Goal: Contribute content

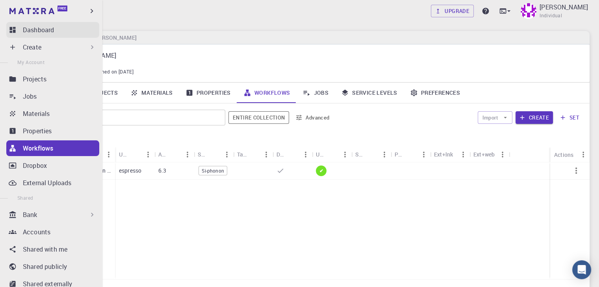
click at [33, 32] on p "Dashboard" at bounding box center [38, 29] width 31 height 9
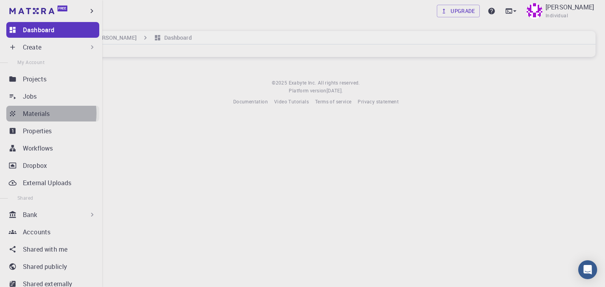
click at [37, 113] on p "Materials" at bounding box center [36, 113] width 27 height 9
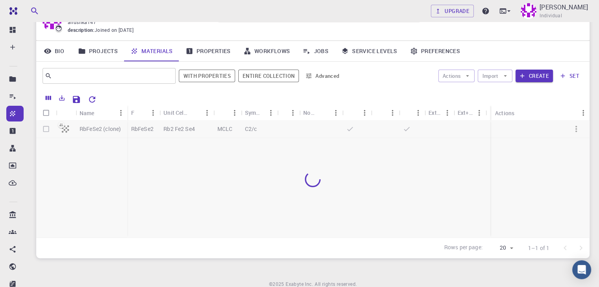
scroll to position [74, 0]
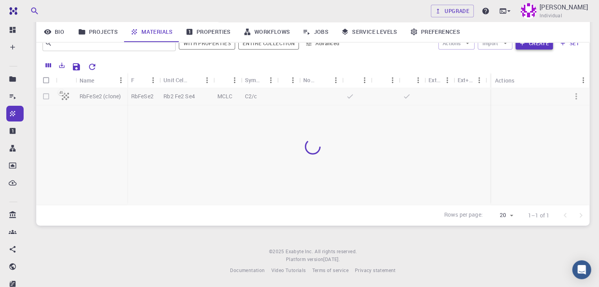
click at [536, 46] on button "Create" at bounding box center [534, 43] width 37 height 13
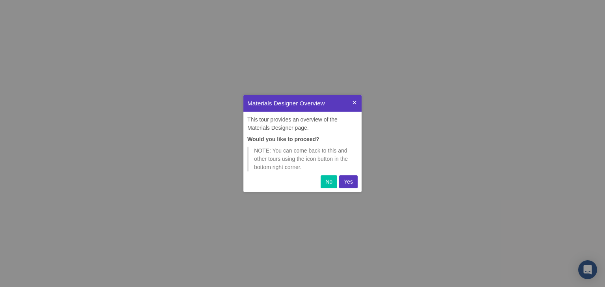
scroll to position [91, 112]
click at [360, 102] on button at bounding box center [354, 103] width 14 height 17
